Goal: Task Accomplishment & Management: Manage account settings

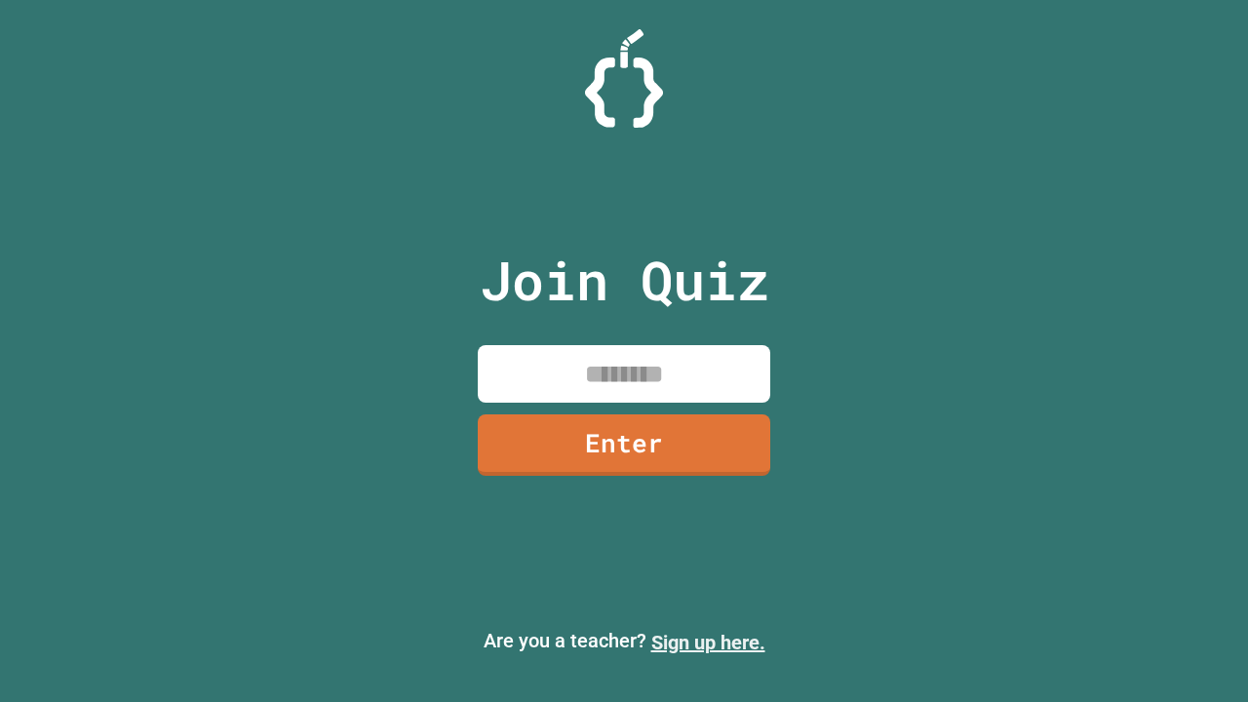
click at [708, 642] on link "Sign up here." at bounding box center [708, 642] width 114 height 23
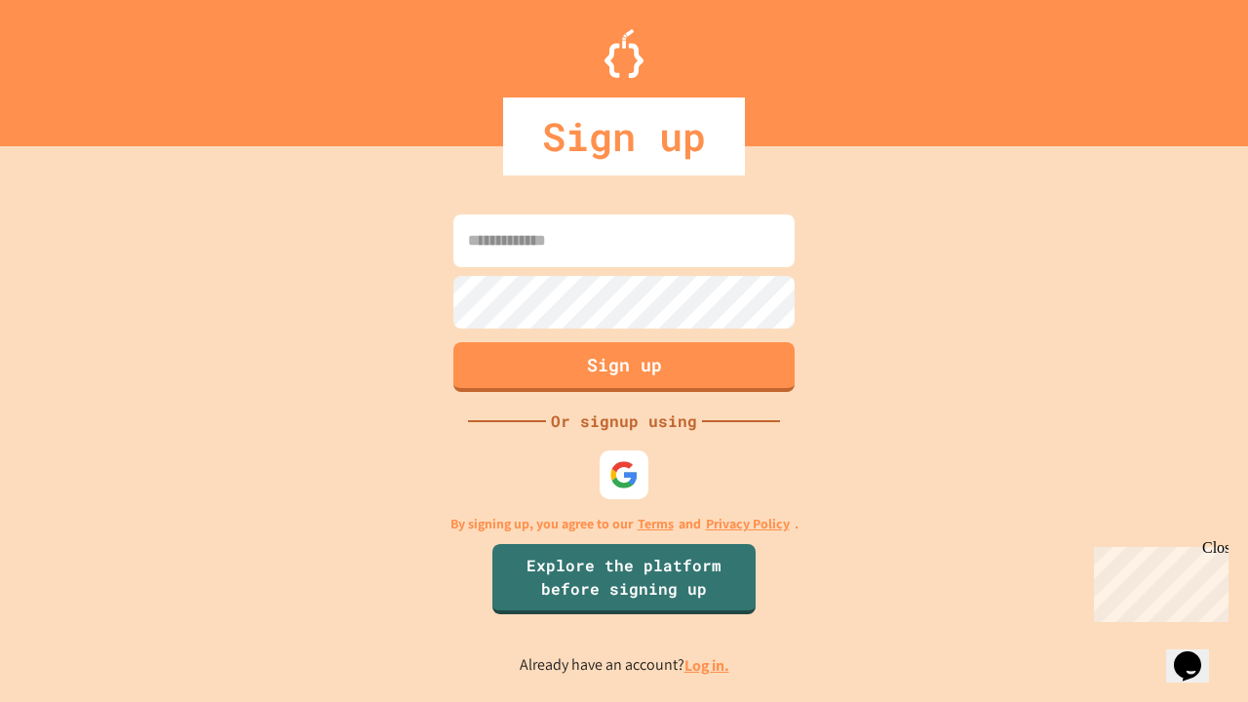
click at [708, 665] on link "Log in." at bounding box center [706, 665] width 45 height 20
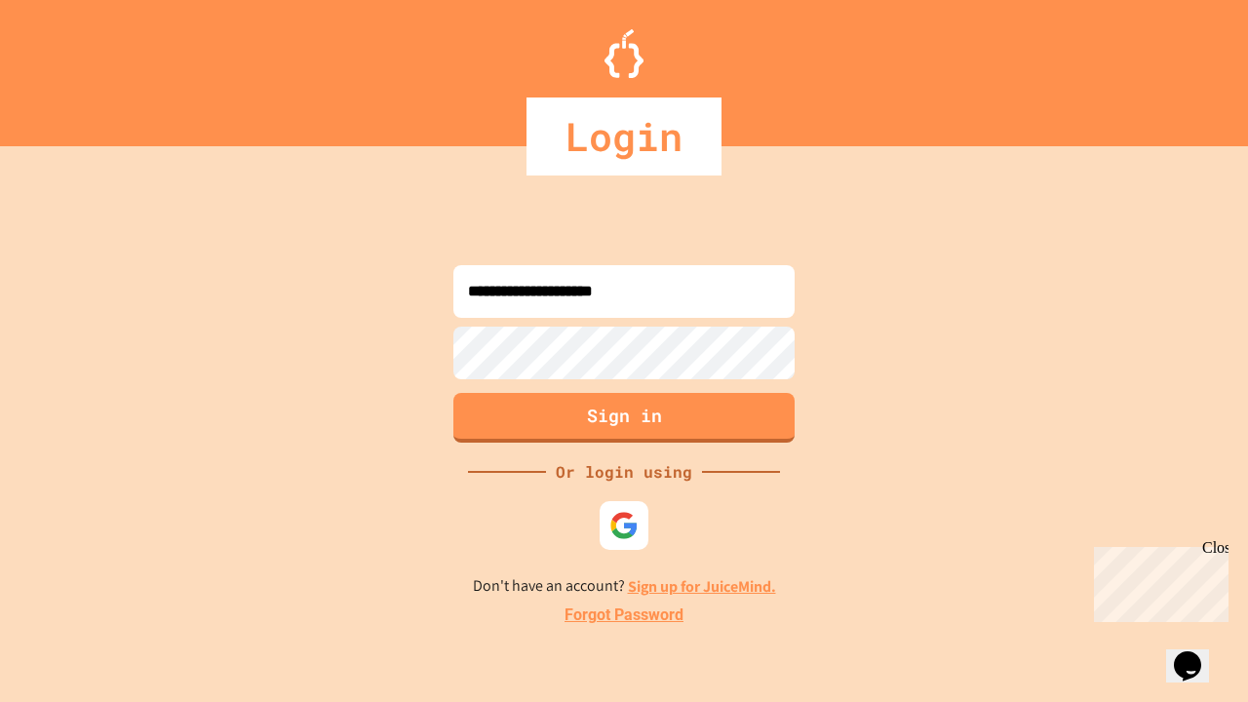
type input "**********"
